Goal: Information Seeking & Learning: Learn about a topic

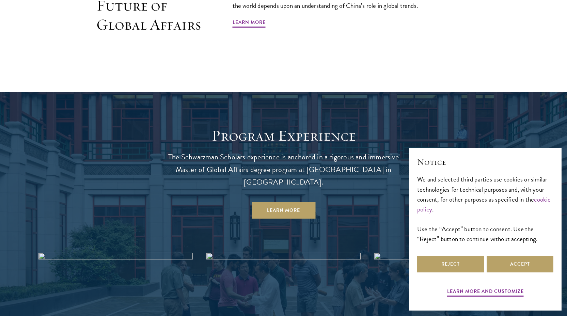
scroll to position [547, 0]
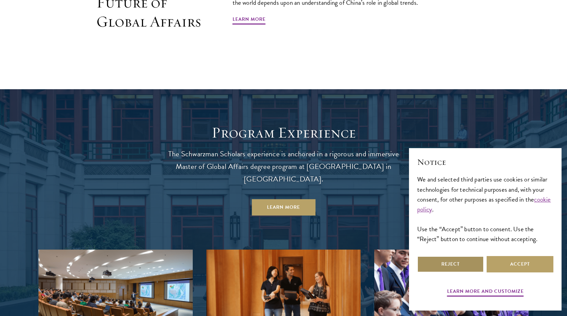
click at [446, 264] on button "Reject" at bounding box center [450, 264] width 67 height 16
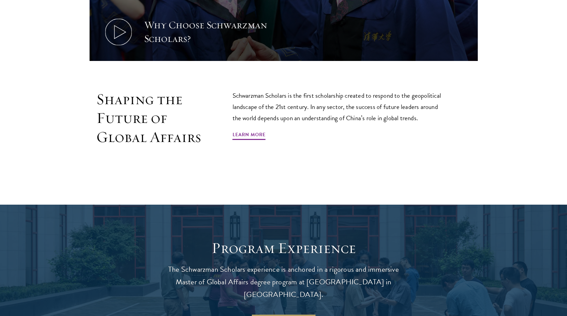
scroll to position [772, 0]
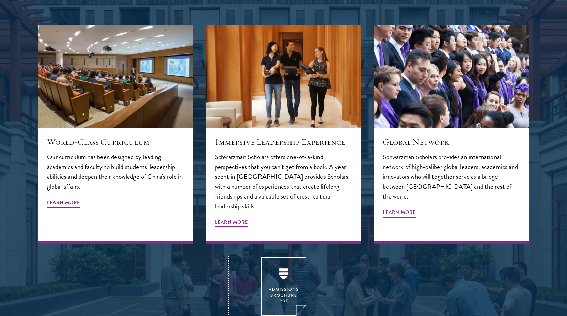
click at [279, 257] on img at bounding box center [283, 286] width 45 height 58
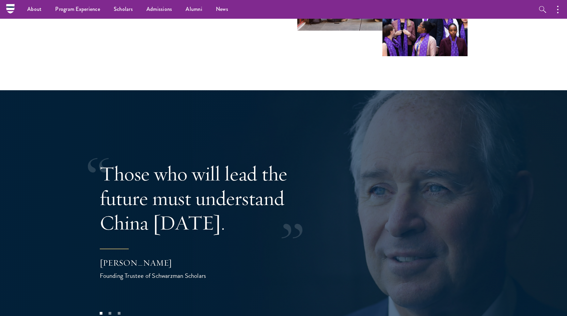
scroll to position [1214, 0]
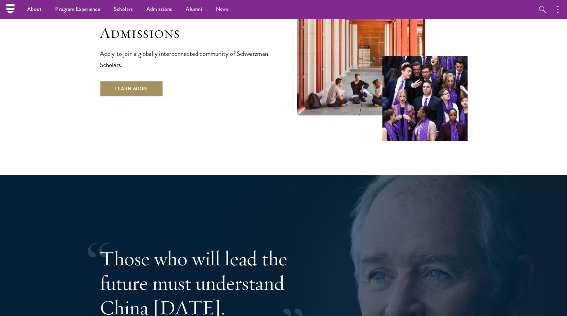
click at [125, 81] on link "Learn More" at bounding box center [132, 89] width 64 height 16
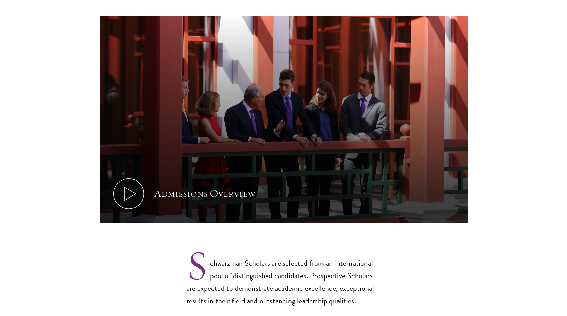
scroll to position [452, 0]
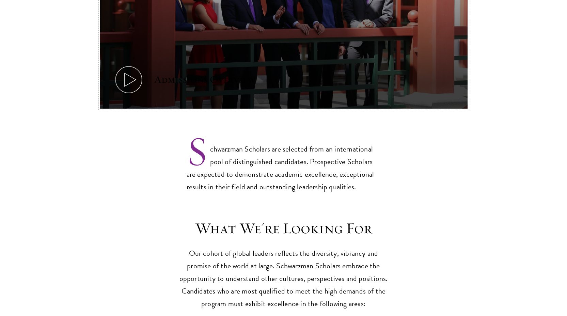
click at [264, 66] on button "Admissions Overview" at bounding box center [283, 5] width 367 height 207
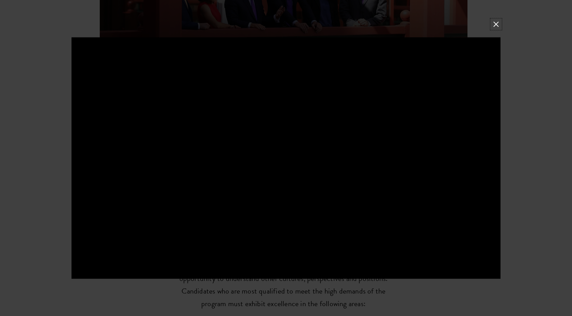
click at [494, 24] on button at bounding box center [495, 24] width 9 height 9
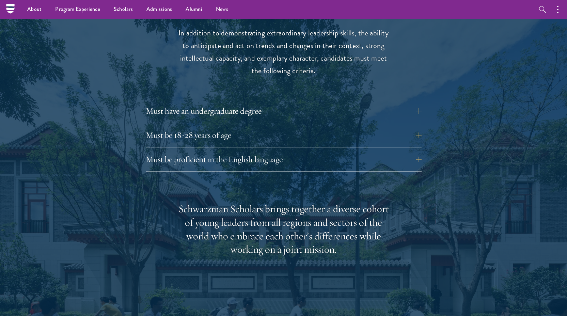
scroll to position [907, 0]
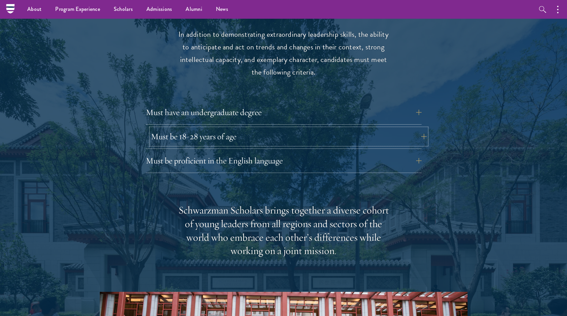
click at [337, 128] on button "Must be 18-28 years of age" at bounding box center [289, 136] width 276 height 16
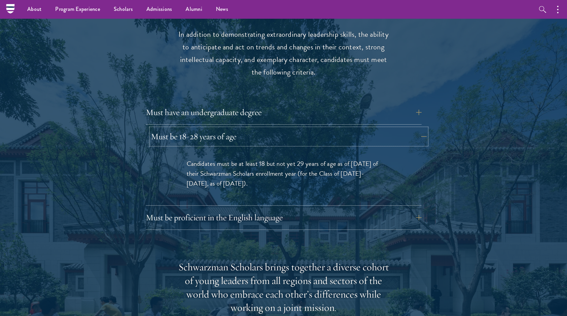
click at [341, 128] on button "Must be 18-28 years of age" at bounding box center [289, 136] width 276 height 16
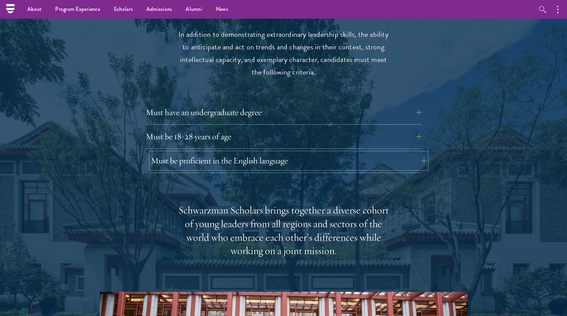
click at [347, 152] on button "Must be proficient in the English language" at bounding box center [289, 160] width 276 height 16
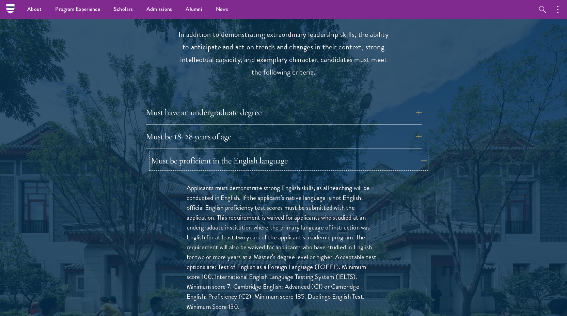
click at [347, 152] on button "Must be proficient in the English language" at bounding box center [289, 160] width 276 height 16
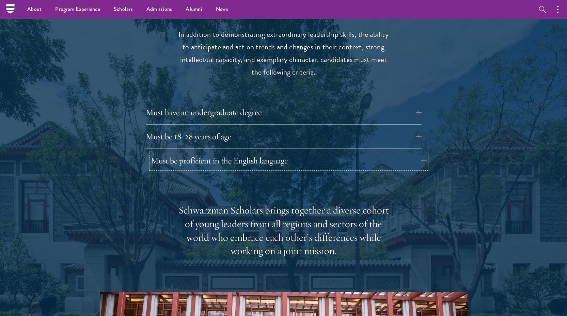
click at [347, 152] on button "Must be proficient in the English language" at bounding box center [289, 160] width 276 height 16
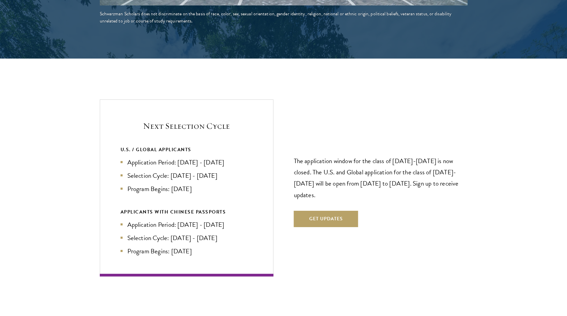
scroll to position [1652, 0]
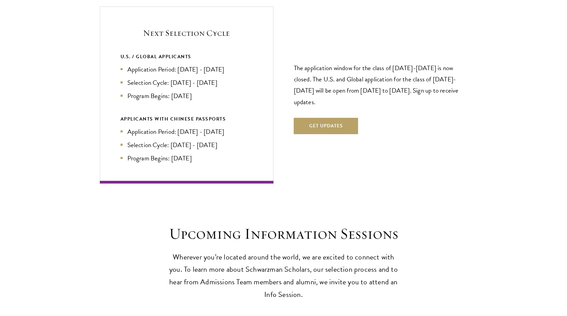
click at [350, 146] on div "Next Selection Cycle U.S. / GLOBAL APPLICANTS Application Period: Apr 2026 - Se…" at bounding box center [283, 94] width 367 height 177
click at [383, 137] on div "The application window for the class of 2026-2027 is now closed. The U.S. and G…" at bounding box center [381, 94] width 174 height 119
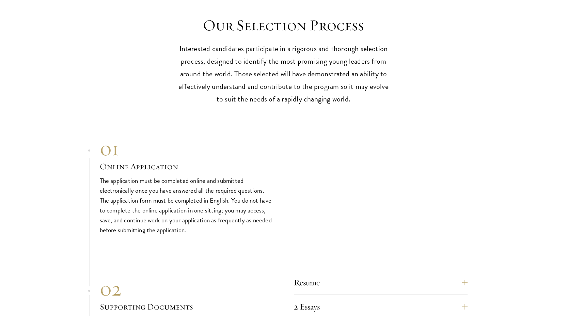
scroll to position [2096, 0]
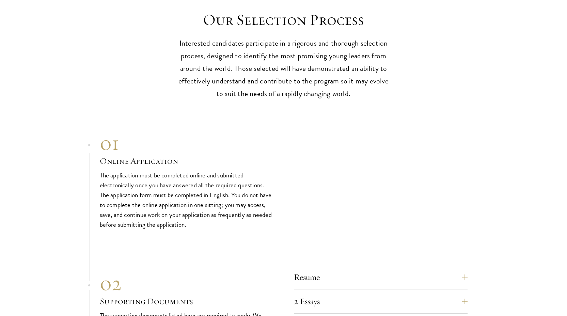
click at [384, 146] on div "01 Online Application 01 Online Application The application must be completed o…" at bounding box center [283, 180] width 367 height 99
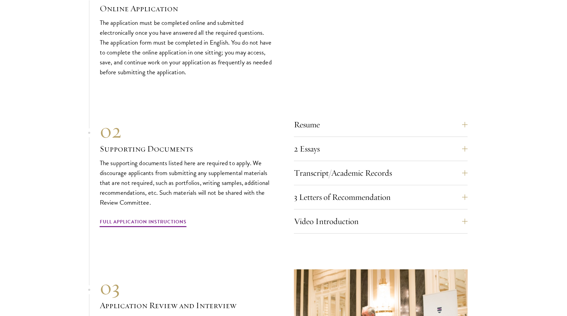
scroll to position [2284, 0]
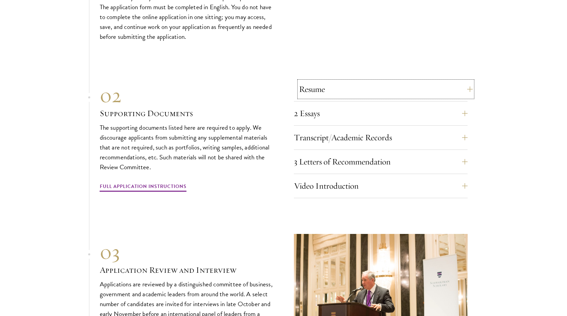
drag, startPoint x: 466, startPoint y: 73, endPoint x: 469, endPoint y: 77, distance: 4.6
click at [466, 81] on button "Resume" at bounding box center [386, 89] width 174 height 16
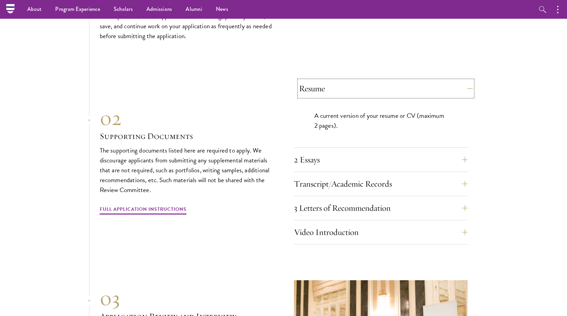
scroll to position [2102, 0]
click at [469, 81] on button "Resume" at bounding box center [386, 89] width 174 height 16
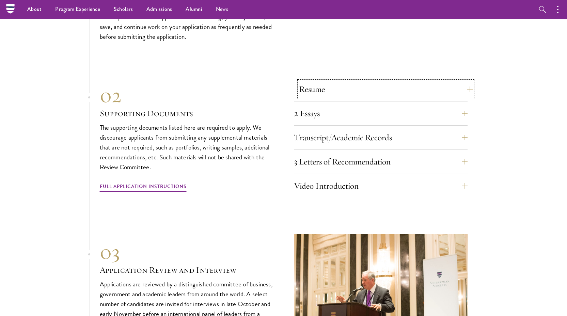
click at [469, 81] on button "Resume" at bounding box center [386, 89] width 174 height 16
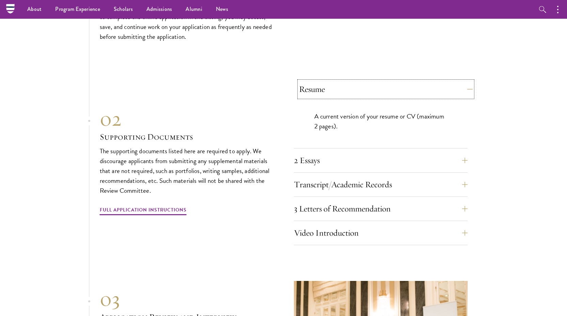
drag, startPoint x: 465, startPoint y: 72, endPoint x: 467, endPoint y: 76, distance: 4.2
click at [465, 81] on button "Resume" at bounding box center [386, 89] width 174 height 16
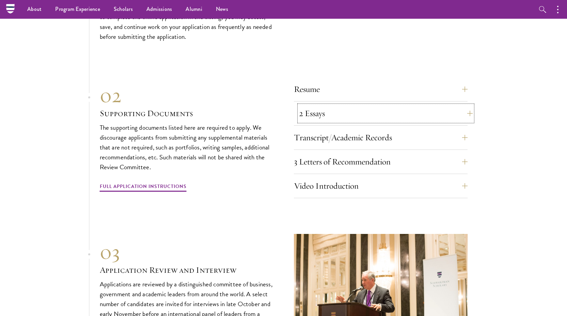
click at [468, 105] on button "2 Essays" at bounding box center [386, 113] width 174 height 16
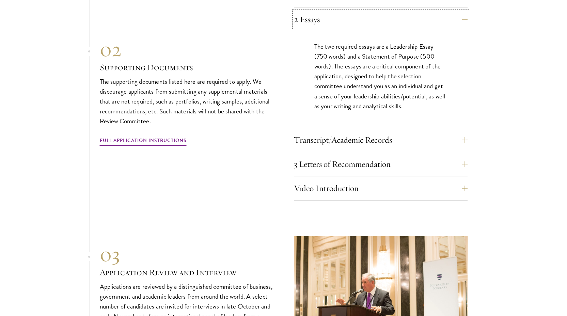
scroll to position [2218, 0]
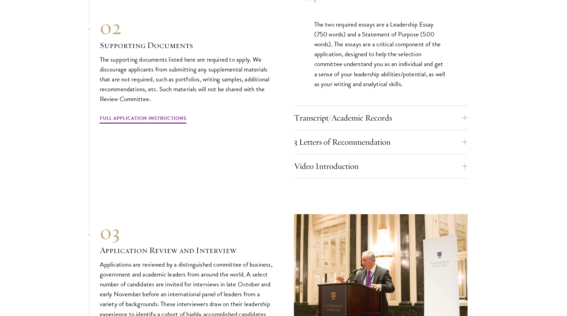
click at [465, 114] on div "Transcript/Academic Records You are required to scan and upload official transc…" at bounding box center [381, 120] width 174 height 20
click at [463, 110] on button "Transcript/Academic Records" at bounding box center [386, 118] width 174 height 16
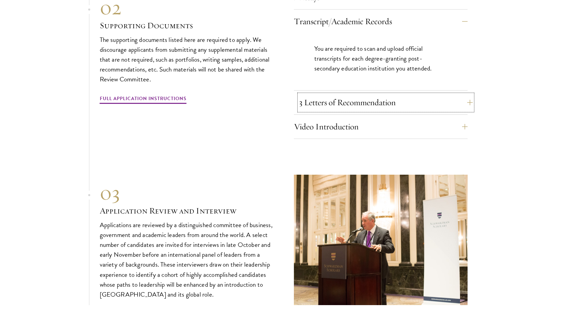
click at [452, 94] on button "3 Letters of Recommendation" at bounding box center [386, 102] width 174 height 16
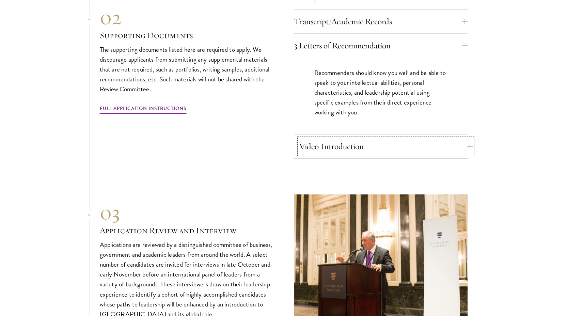
click at [459, 138] on button "Video Introduction" at bounding box center [386, 146] width 174 height 16
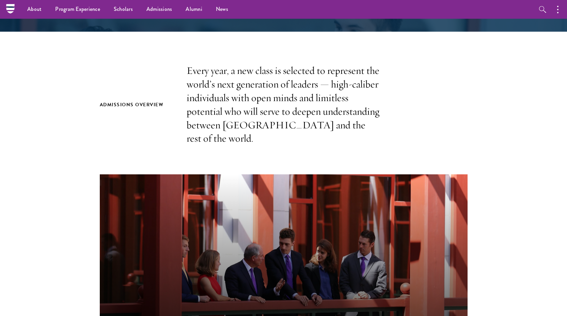
scroll to position [0, 0]
